Goal: Transaction & Acquisition: Book appointment/travel/reservation

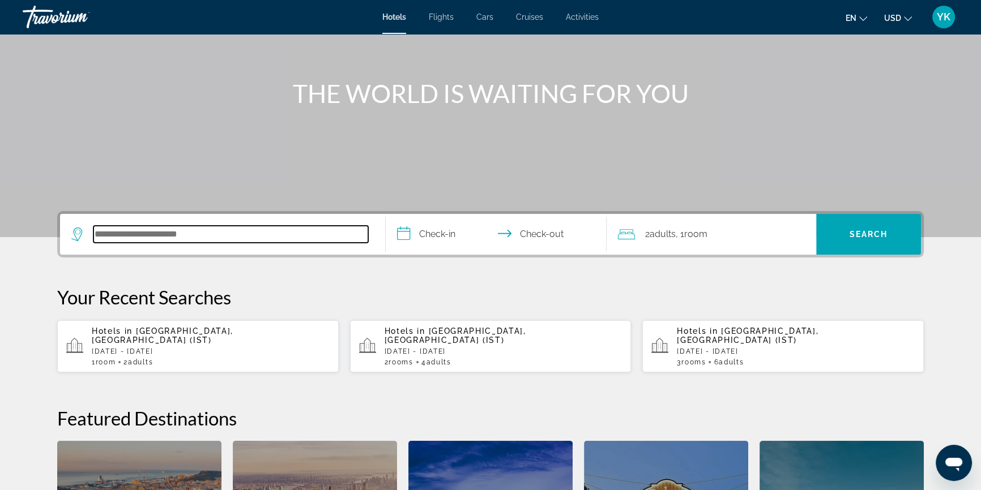
click at [238, 239] on input "Search hotel destination" at bounding box center [230, 234] width 275 height 17
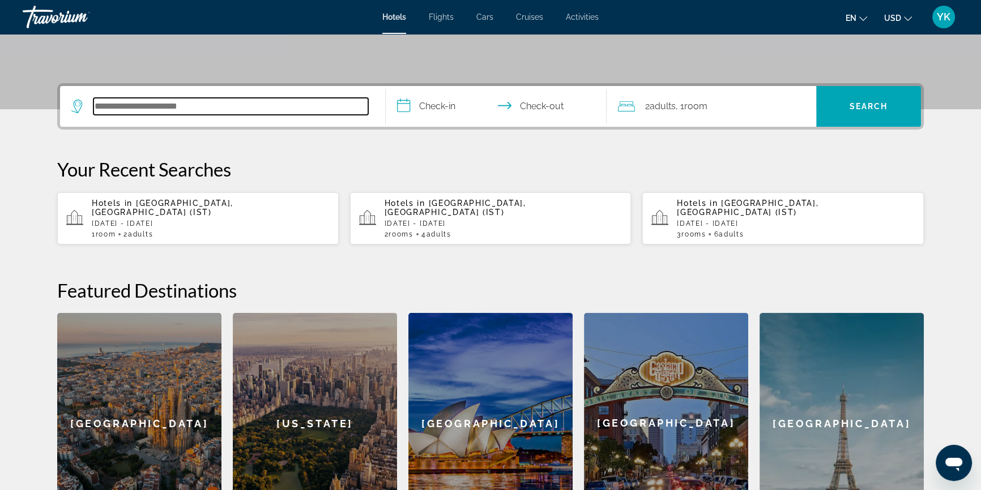
scroll to position [276, 0]
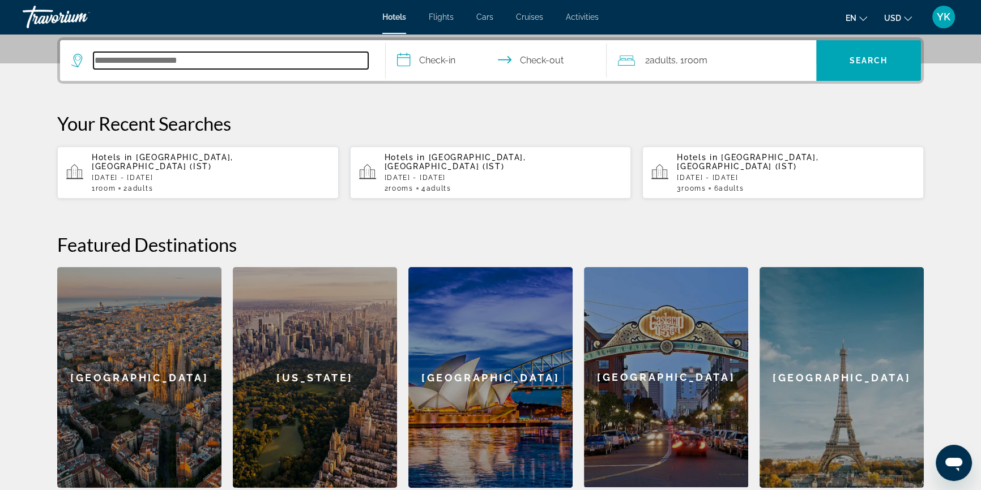
click at [213, 57] on input "Search hotel destination" at bounding box center [230, 60] width 275 height 17
click at [193, 174] on p "[DATE] - [DATE]" at bounding box center [211, 178] width 238 height 8
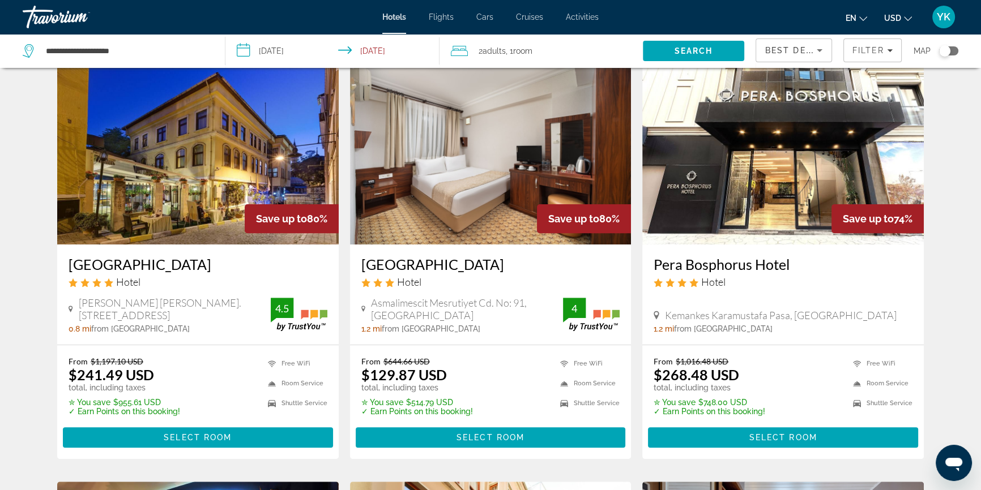
scroll to position [463, 0]
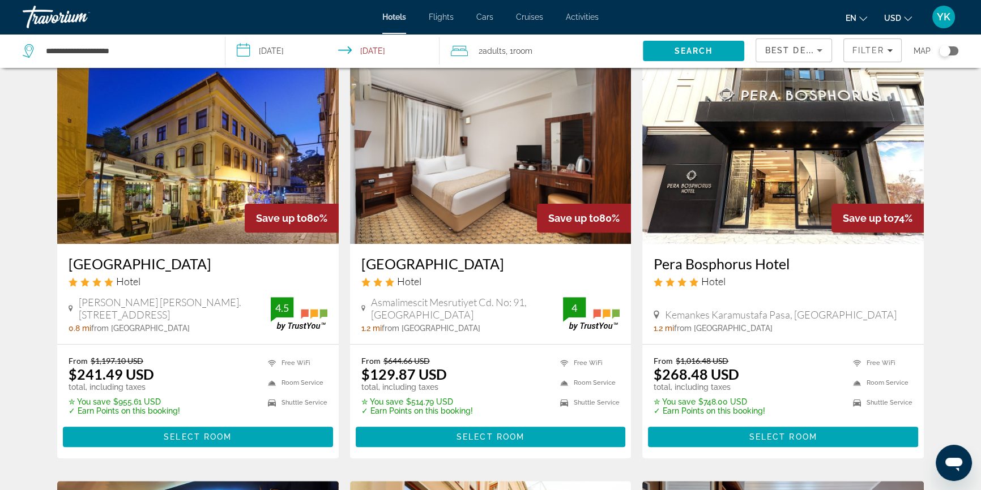
click at [208, 212] on img "Main content" at bounding box center [197, 153] width 281 height 181
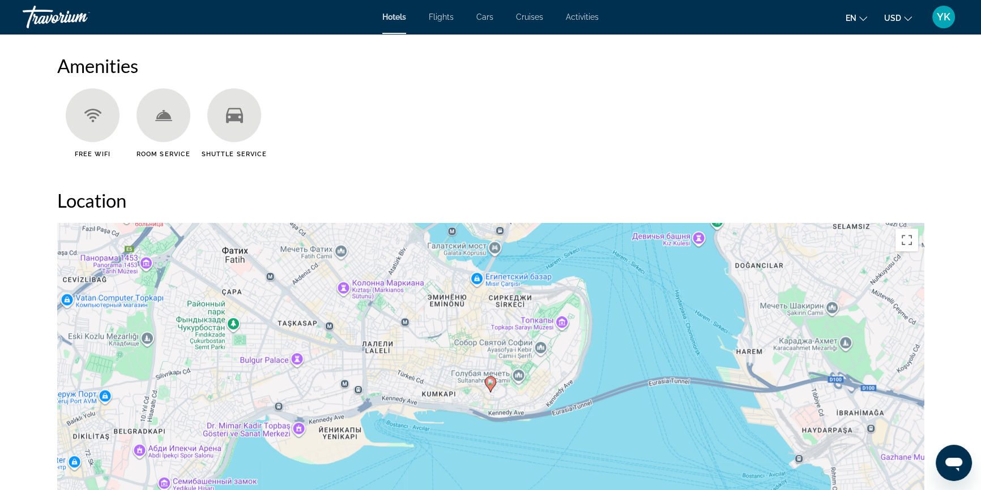
scroll to position [669, 0]
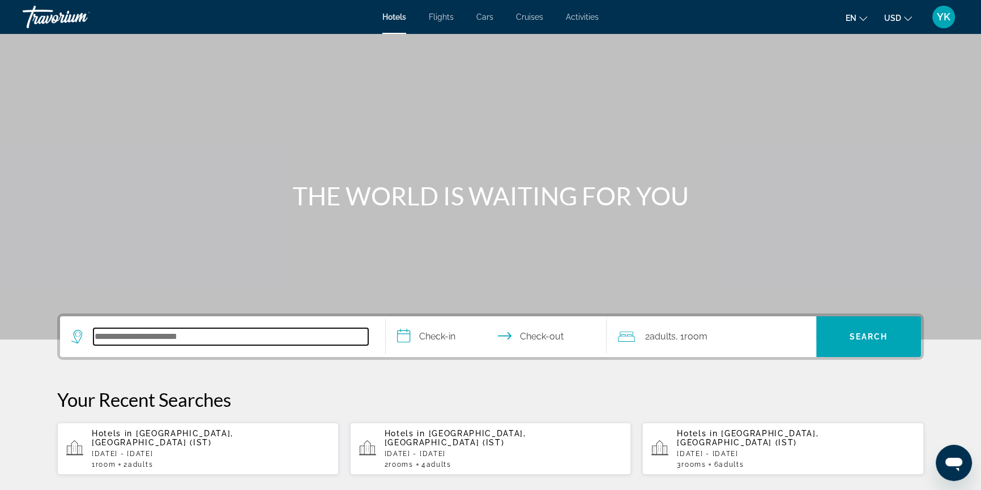
click at [163, 337] on input "Search hotel destination" at bounding box center [230, 336] width 275 height 17
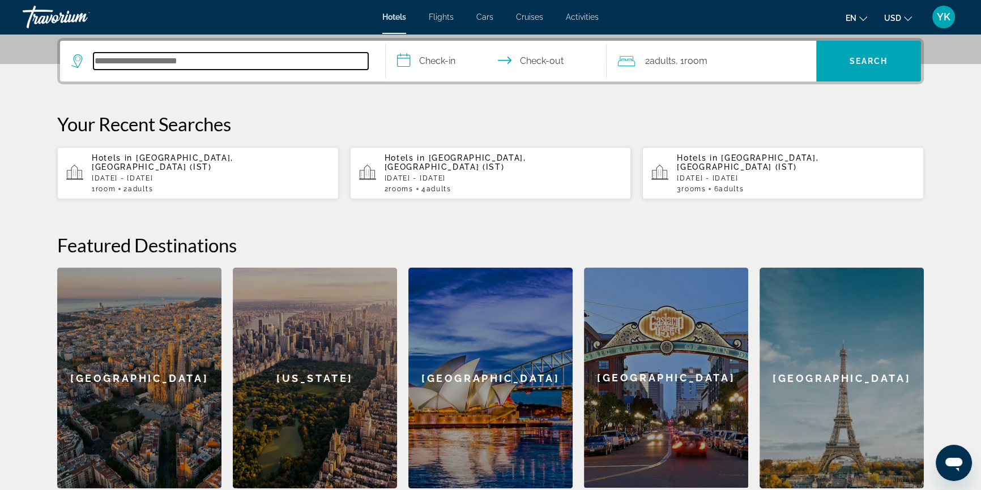
scroll to position [276, 0]
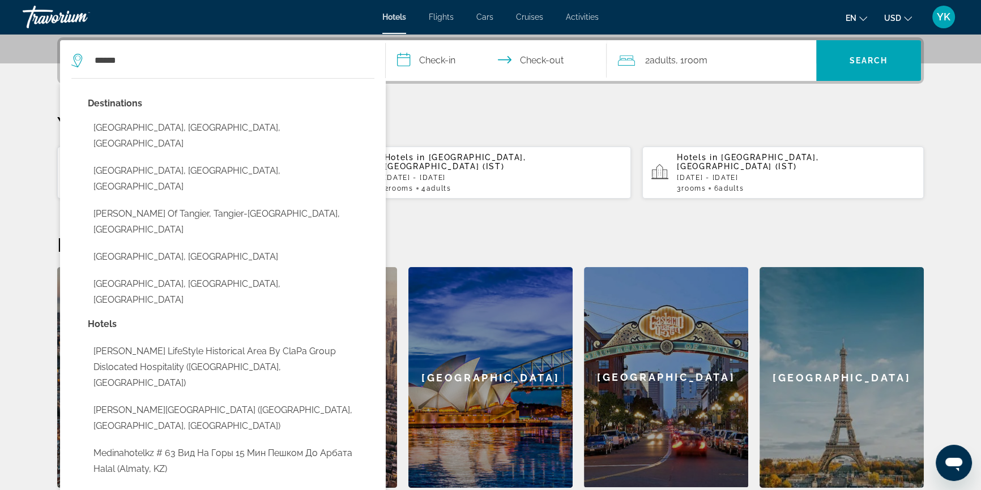
drag, startPoint x: 208, startPoint y: 235, endPoint x: 212, endPoint y: 227, distance: 9.4
click at [207, 274] on button "[GEOGRAPHIC_DATA], [GEOGRAPHIC_DATA], [GEOGRAPHIC_DATA]" at bounding box center [231, 292] width 287 height 37
type input "**********"
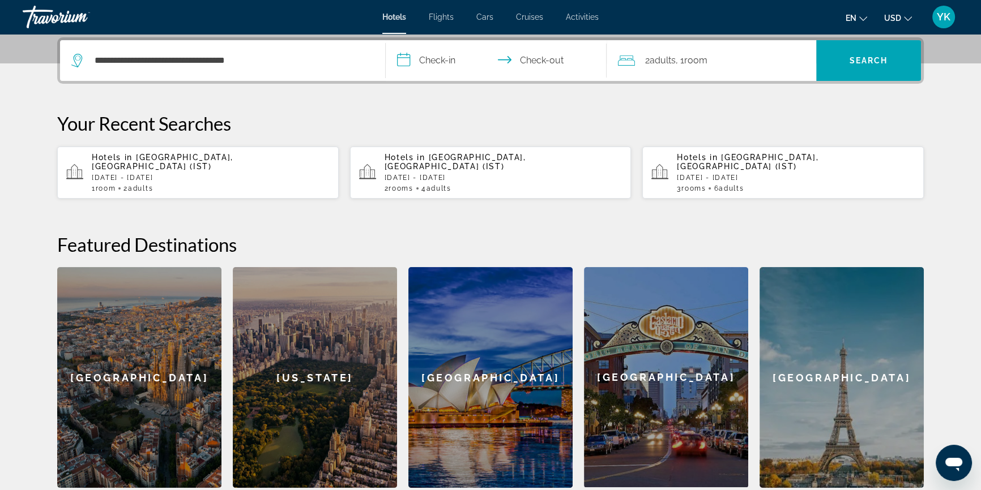
click at [451, 66] on input "**********" at bounding box center [498, 62] width 225 height 44
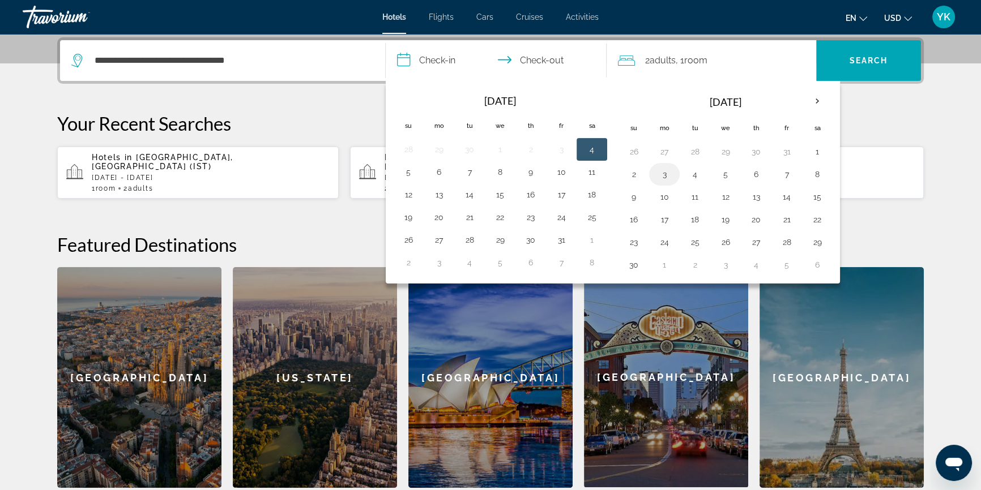
click at [665, 174] on button "3" at bounding box center [664, 174] width 18 height 16
click at [725, 174] on button "5" at bounding box center [725, 174] width 18 height 16
type input "**********"
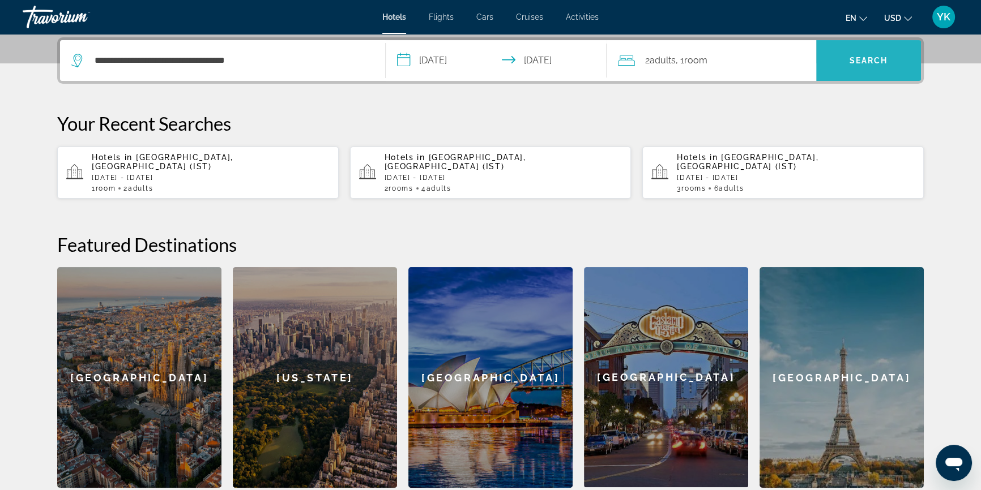
click at [869, 62] on span "Search" at bounding box center [868, 60] width 39 height 9
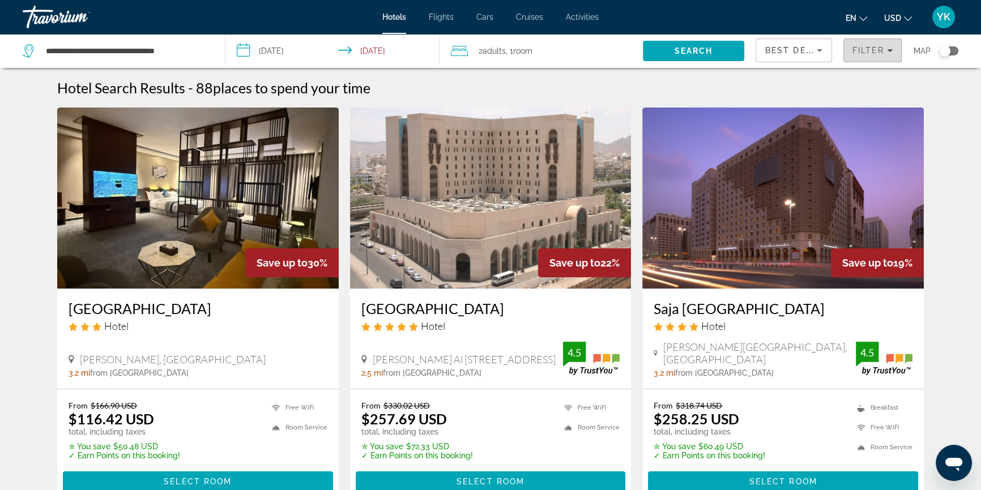
click at [869, 51] on span "Filter" at bounding box center [868, 50] width 32 height 9
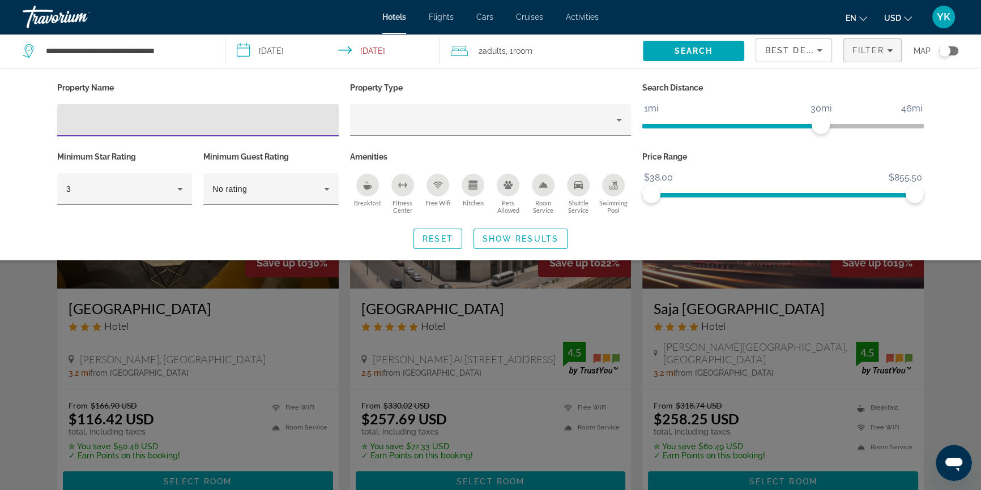
click at [135, 119] on input "Hotel Filters" at bounding box center [197, 121] width 263 height 14
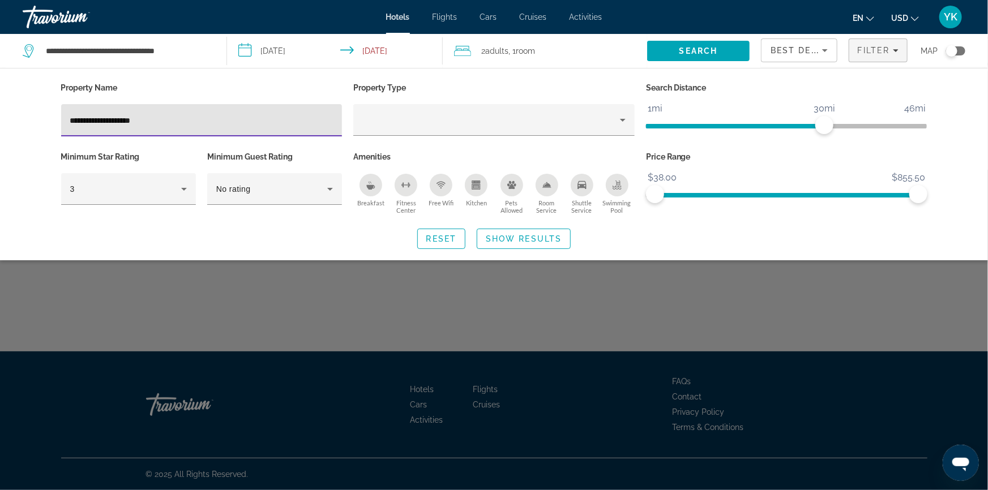
drag, startPoint x: 94, startPoint y: 119, endPoint x: 398, endPoint y: 82, distance: 306.4
click at [391, 84] on div "**********" at bounding box center [494, 149] width 878 height 138
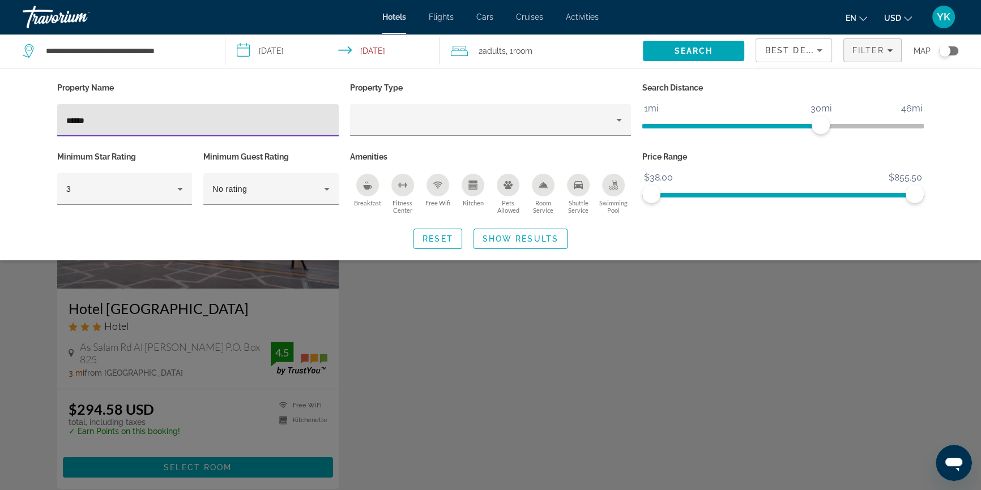
type input "******"
click at [541, 354] on div "Search widget" at bounding box center [490, 330] width 981 height 321
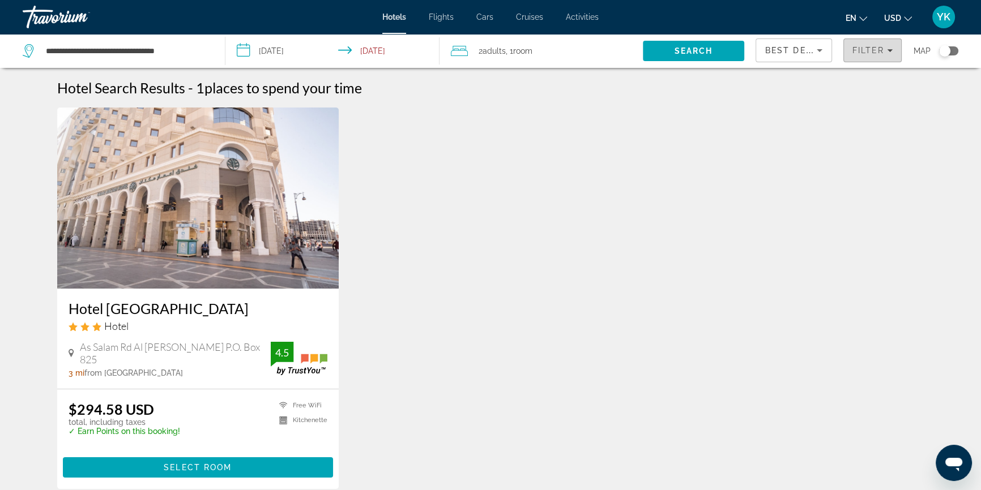
click at [877, 52] on span "Filter" at bounding box center [868, 50] width 32 height 9
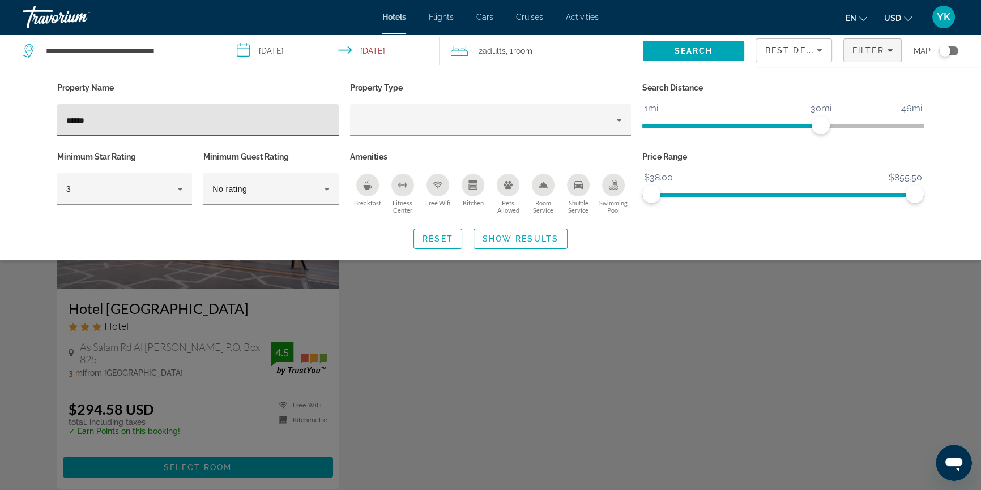
click at [0, 118] on div "Property Name ****** Property Type Search Distance 1mi 46mi 30mi Minimum Star R…" at bounding box center [490, 164] width 981 height 193
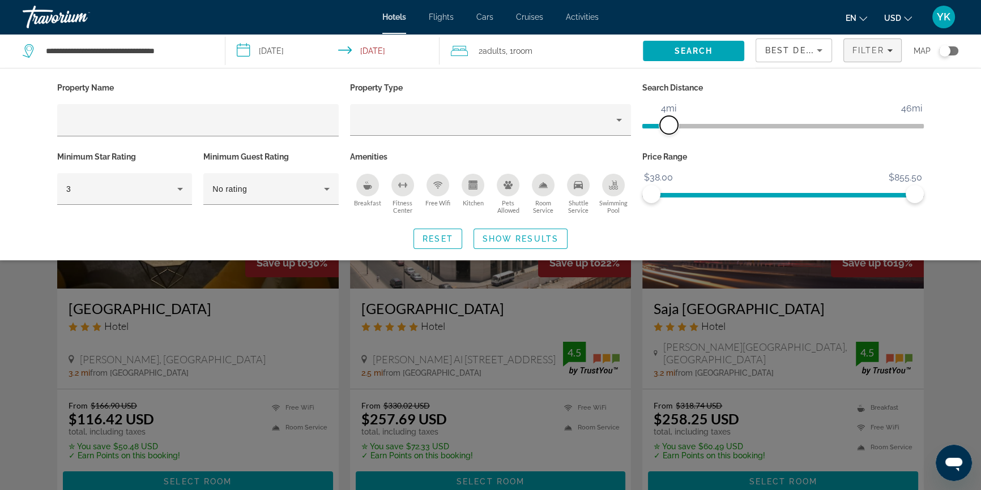
drag, startPoint x: 823, startPoint y: 127, endPoint x: 669, endPoint y: 128, distance: 154.0
click at [669, 128] on span "ngx-slider" at bounding box center [669, 125] width 18 height 18
click at [543, 244] on span "Search widget" at bounding box center [520, 238] width 93 height 27
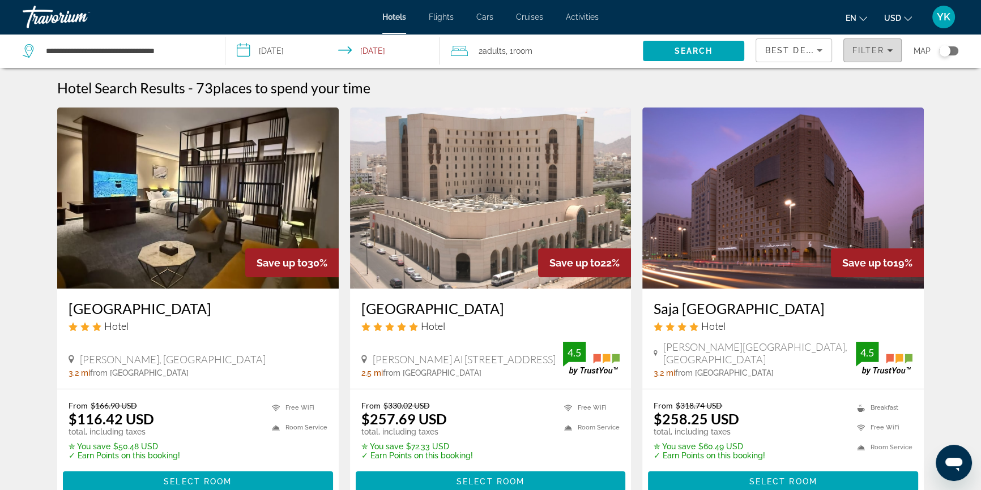
click at [859, 51] on span "Filter" at bounding box center [868, 50] width 32 height 9
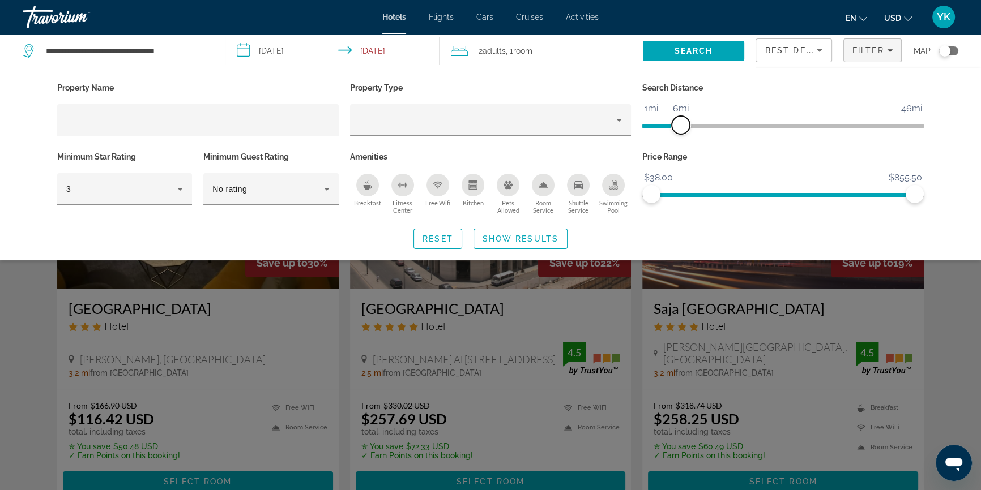
drag, startPoint x: 671, startPoint y: 125, endPoint x: 680, endPoint y: 125, distance: 8.5
click at [680, 125] on span "ngx-slider" at bounding box center [681, 125] width 18 height 18
click at [537, 237] on span "Show Results" at bounding box center [520, 238] width 76 height 9
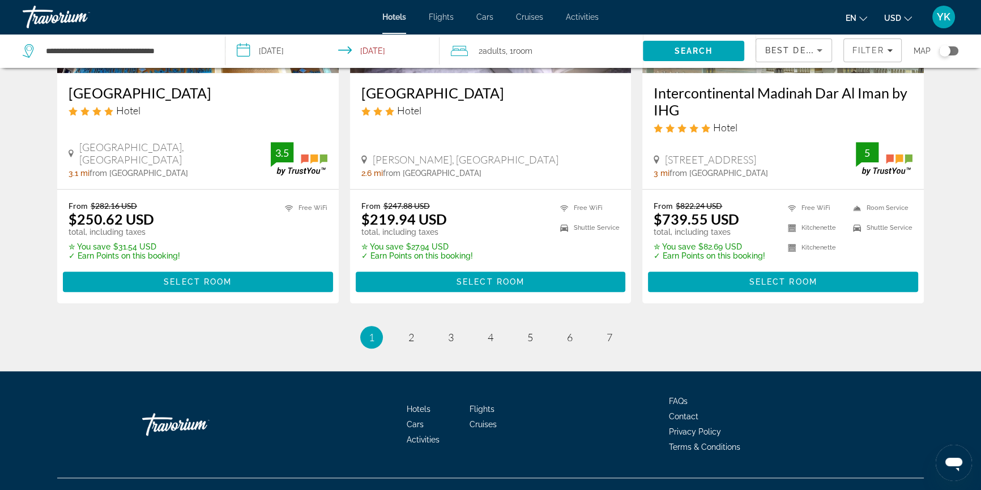
scroll to position [1506, 0]
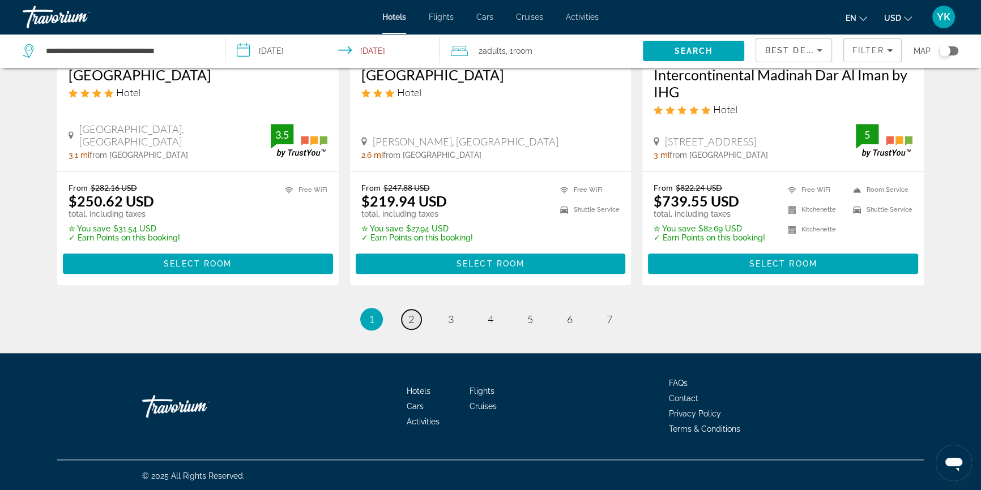
click at [412, 321] on span "2" at bounding box center [411, 319] width 6 height 12
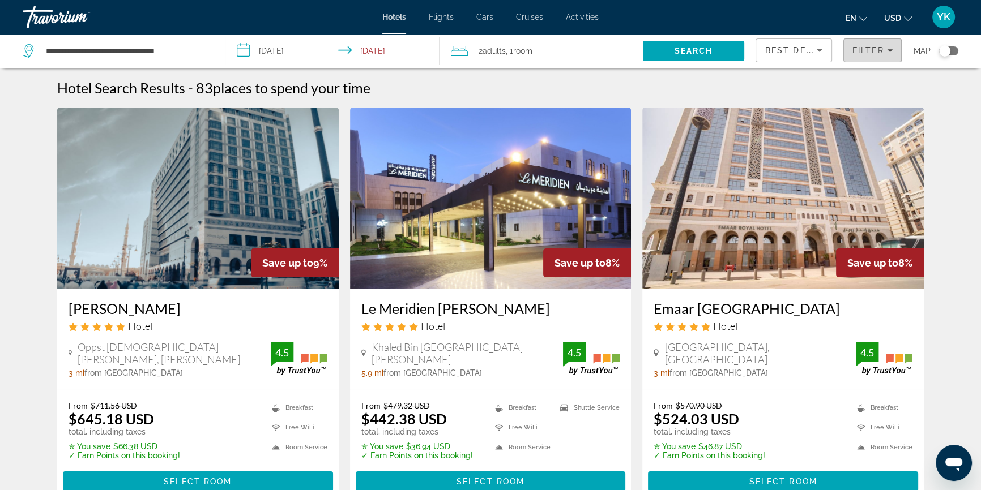
click at [881, 41] on span "Filters" at bounding box center [873, 50] width 58 height 27
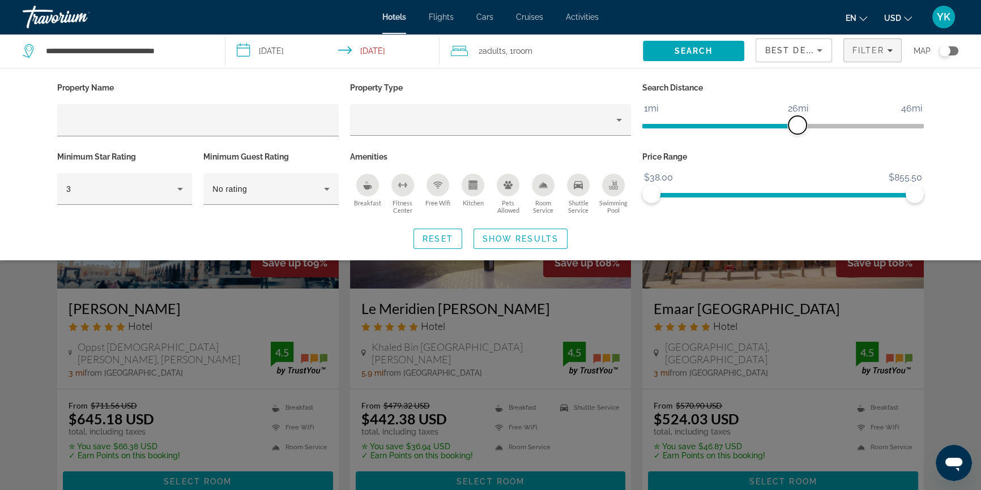
drag, startPoint x: 683, startPoint y: 125, endPoint x: 795, endPoint y: 118, distance: 112.3
click at [795, 118] on span "ngx-slider" at bounding box center [797, 125] width 18 height 18
click at [533, 238] on span "Show Results" at bounding box center [520, 238] width 76 height 9
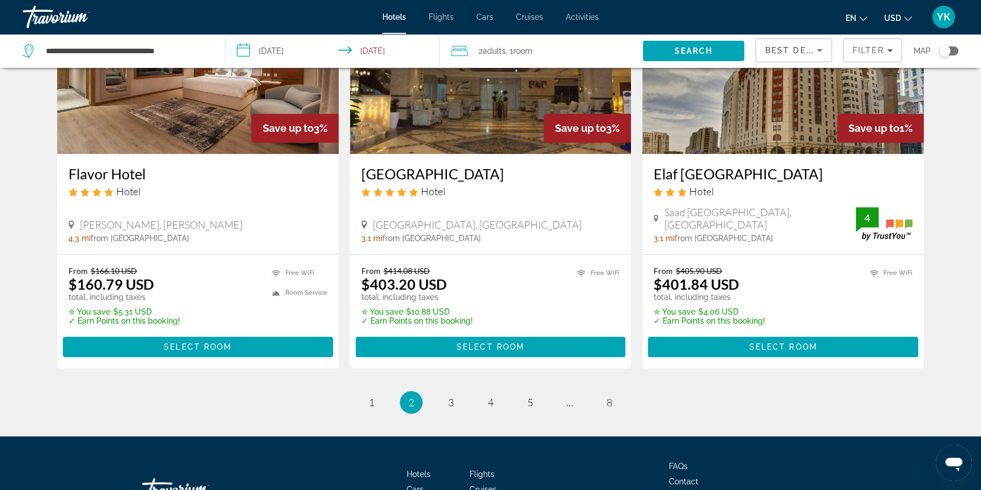
scroll to position [1473, 0]
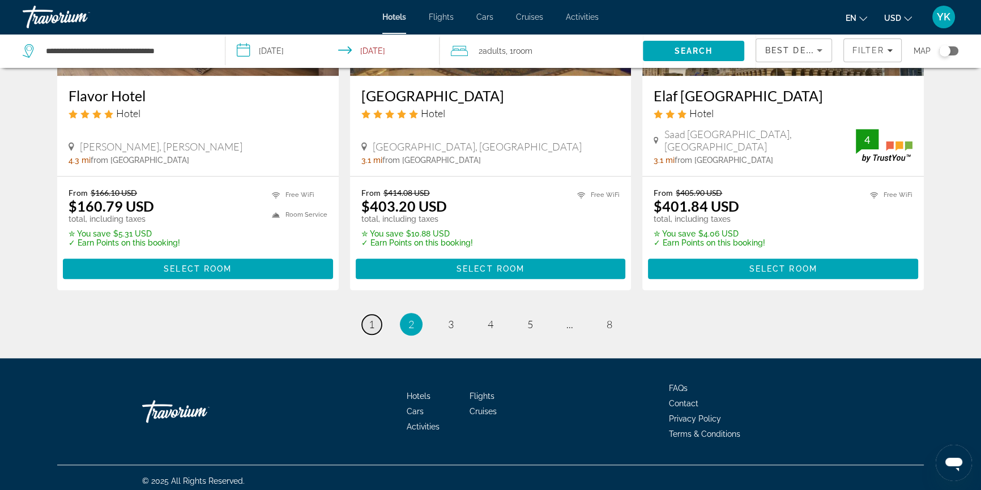
click at [370, 326] on link "page 1" at bounding box center [372, 325] width 20 height 20
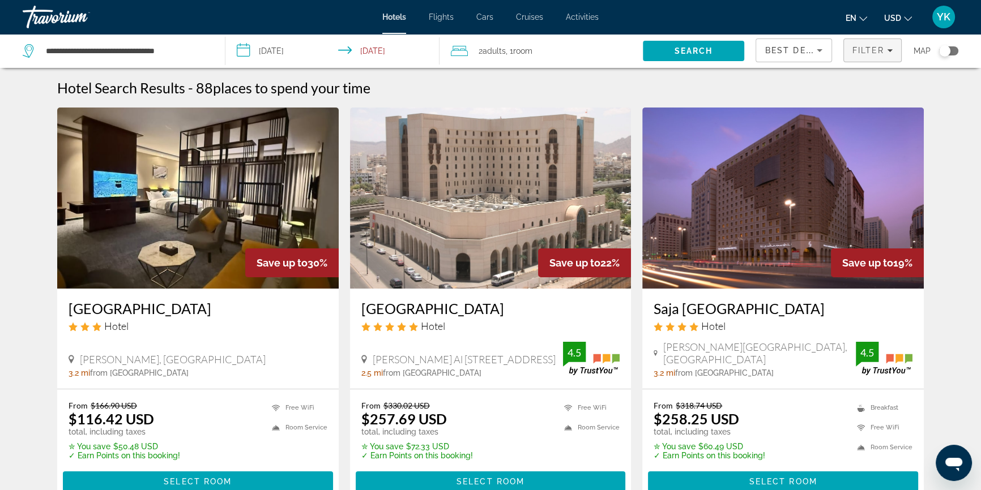
click at [871, 52] on span "Filter" at bounding box center [868, 50] width 32 height 9
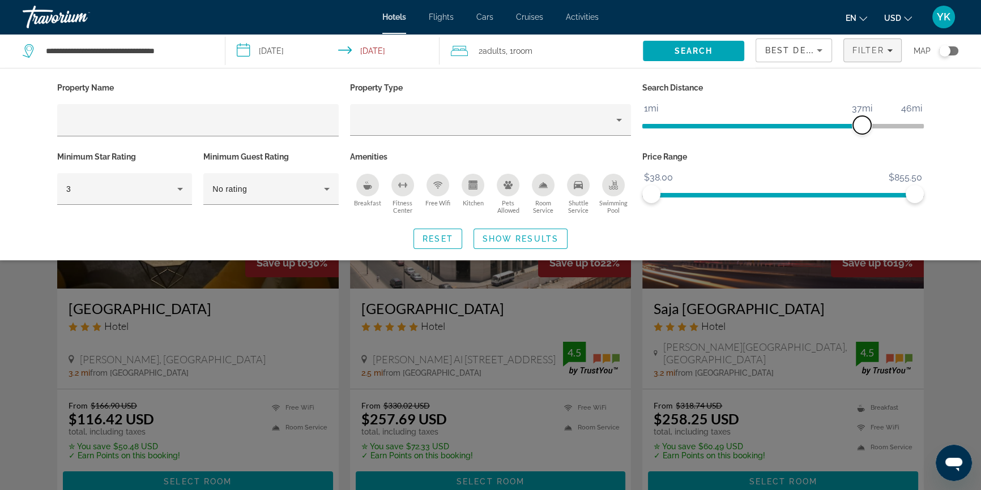
drag, startPoint x: 798, startPoint y: 124, endPoint x: 865, endPoint y: 118, distance: 67.1
click at [865, 118] on span "ngx-slider" at bounding box center [862, 125] width 18 height 18
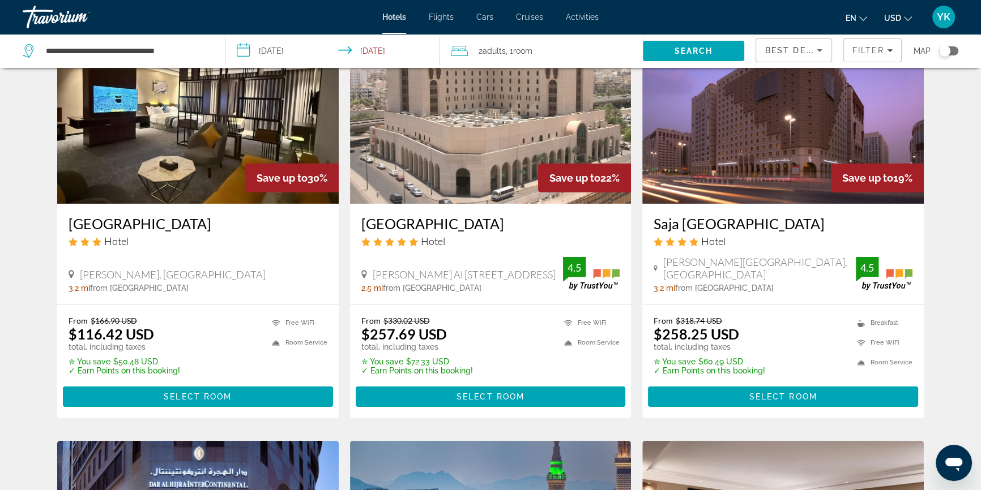
scroll to position [103, 0]
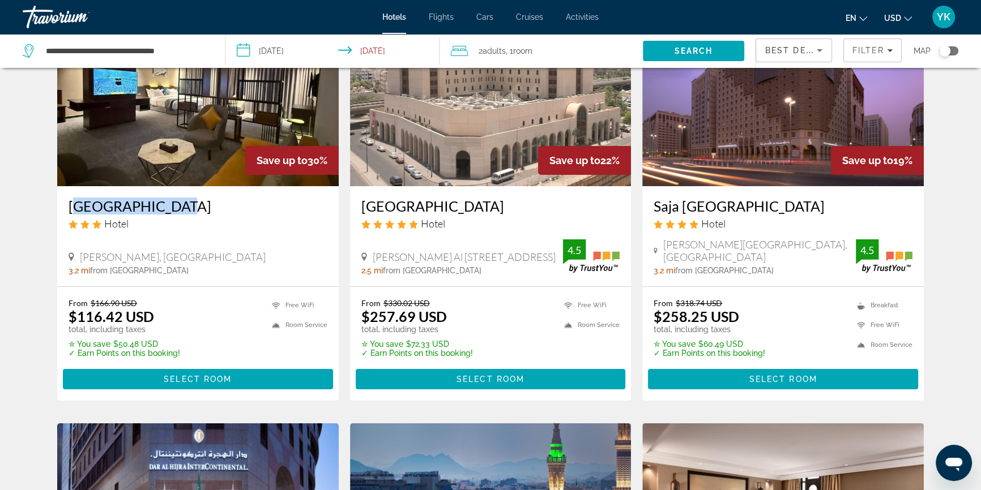
drag, startPoint x: 68, startPoint y: 201, endPoint x: 172, endPoint y: 206, distance: 103.8
click at [172, 206] on div "[GEOGRAPHIC_DATA] Hotel [GEOGRAPHIC_DATA], [GEOGRAPHIC_DATA] 3.2 mi from [GEOGR…" at bounding box center [197, 236] width 281 height 100
copy h3 "[GEOGRAPHIC_DATA]"
click at [214, 378] on span "Select Room" at bounding box center [198, 379] width 68 height 9
